Goal: Information Seeking & Learning: Compare options

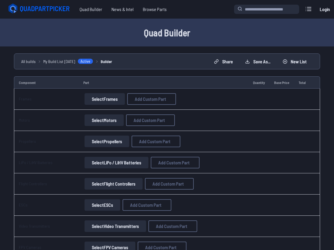
click at [242, 29] on h1 "Quad Builder" at bounding box center [167, 33] width 320 height 14
click at [93, 11] on span "Quad Builder" at bounding box center [91, 9] width 32 height 12
click at [30, 59] on span "All builds" at bounding box center [28, 61] width 15 height 6
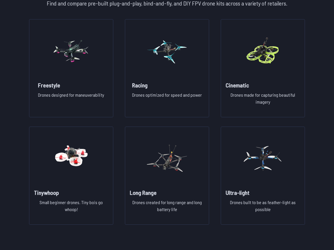
scroll to position [460, 0]
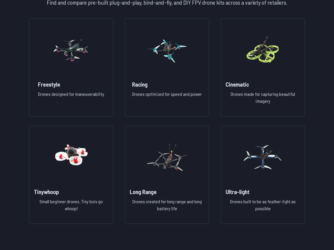
click at [215, 71] on div "Freestyle Drones designed for maneuverability Racing Drones optimized for speed…" at bounding box center [167, 120] width 278 height 205
click at [253, 74] on img at bounding box center [263, 49] width 42 height 51
click at [120, 66] on div "Freestyle Drones designed for maneuverability Racing Drones optimized for speed…" at bounding box center [167, 120] width 278 height 205
click at [242, 63] on img at bounding box center [263, 49] width 42 height 51
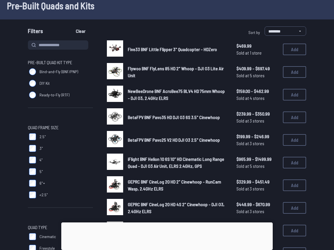
scroll to position [36, 0]
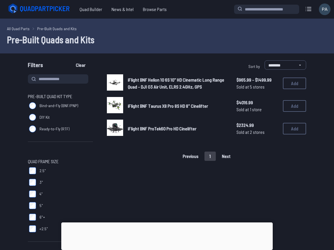
click at [168, 81] on span "iFlight BNF Helion 10 6S 10" HD Cinematic Long Range Quad - DJI O3 Air Unit, EL…" at bounding box center [176, 83] width 96 height 12
click at [150, 129] on span "iFlight BNF ProTek60 Pro HD Cinelifter" at bounding box center [162, 129] width 68 height 6
click at [166, 106] on span "iFlight BNF Taurus X8 Pro 8S HD 8" Cinelifter" at bounding box center [168, 106] width 80 height 6
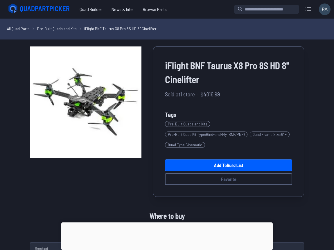
click at [141, 190] on div "iFlight BNF Taurus X8 Pro 8S HD 8" Cinelifter Sold at 1 store · $4016.99 Tags P…" at bounding box center [167, 121] width 274 height 150
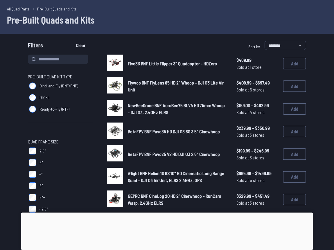
scroll to position [25, 0]
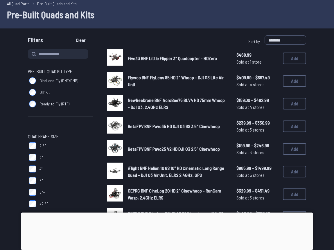
click at [165, 212] on div at bounding box center [167, 212] width 292 height 0
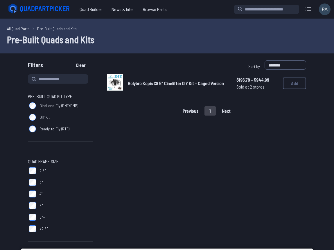
click at [129, 77] on div "Holybro Kopis X8 5" Cinelifter DIY Kit - Caged Version $196.79 - $944.99 Sold a…" at bounding box center [206, 83] width 199 height 18
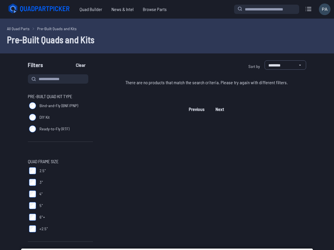
click at [30, 215] on div "Quad Frame Size 2.5" 3" 4" 5" 6"+ <2.5"" at bounding box center [60, 203] width 65 height 91
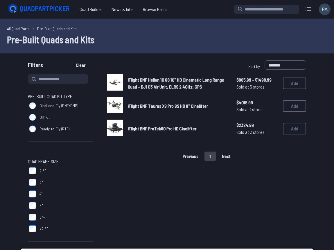
click at [113, 84] on img at bounding box center [115, 82] width 16 height 16
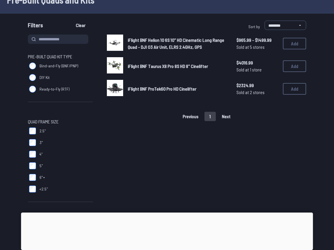
scroll to position [31, 0]
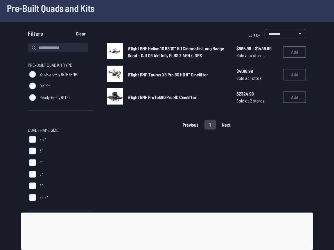
click at [142, 100] on link "iFlight BNF ProTek60 Pro HD Cinelifter" at bounding box center [177, 97] width 99 height 7
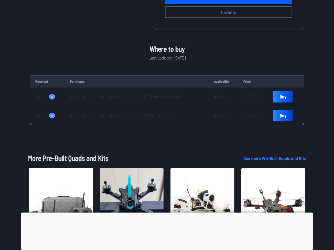
scroll to position [0, 0]
click at [280, 102] on td "Buy" at bounding box center [286, 96] width 36 height 19
click at [279, 100] on link "Buy" at bounding box center [282, 97] width 21 height 12
click at [290, 121] on td "Buy" at bounding box center [286, 115] width 36 height 19
click at [283, 117] on link "Buy" at bounding box center [282, 115] width 21 height 12
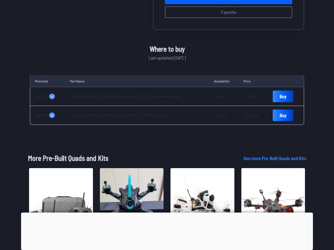
scroll to position [31, 0]
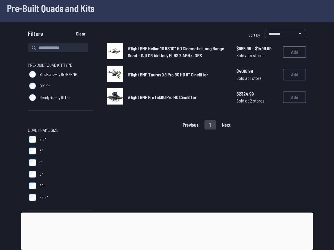
click at [131, 75] on span "iFlight BNF Taurus X8 Pro 8S HD 8" Cinelifter" at bounding box center [168, 75] width 80 height 6
click at [289, 71] on button "Add" at bounding box center [294, 75] width 23 height 12
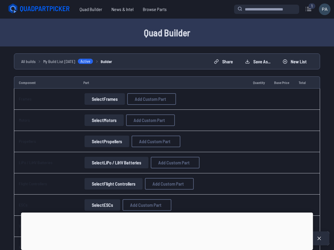
click at [300, 77] on td "Total" at bounding box center [302, 82] width 17 height 12
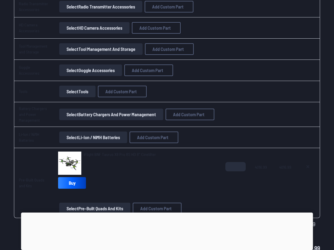
scroll to position [595, 0]
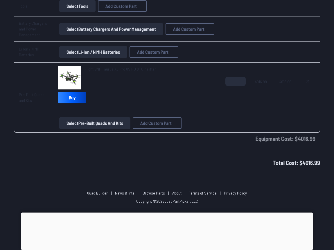
click at [100, 66] on span "iFlight BNF Taurus X8 Pro 8S HD 8" Cinelifter" at bounding box center [120, 68] width 72 height 5
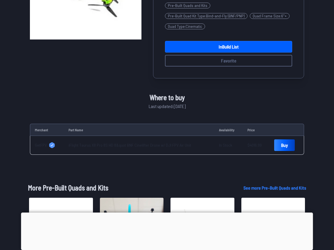
scroll to position [0, 0]
click at [283, 148] on link "Buy" at bounding box center [284, 145] width 21 height 12
